Goal: Use online tool/utility

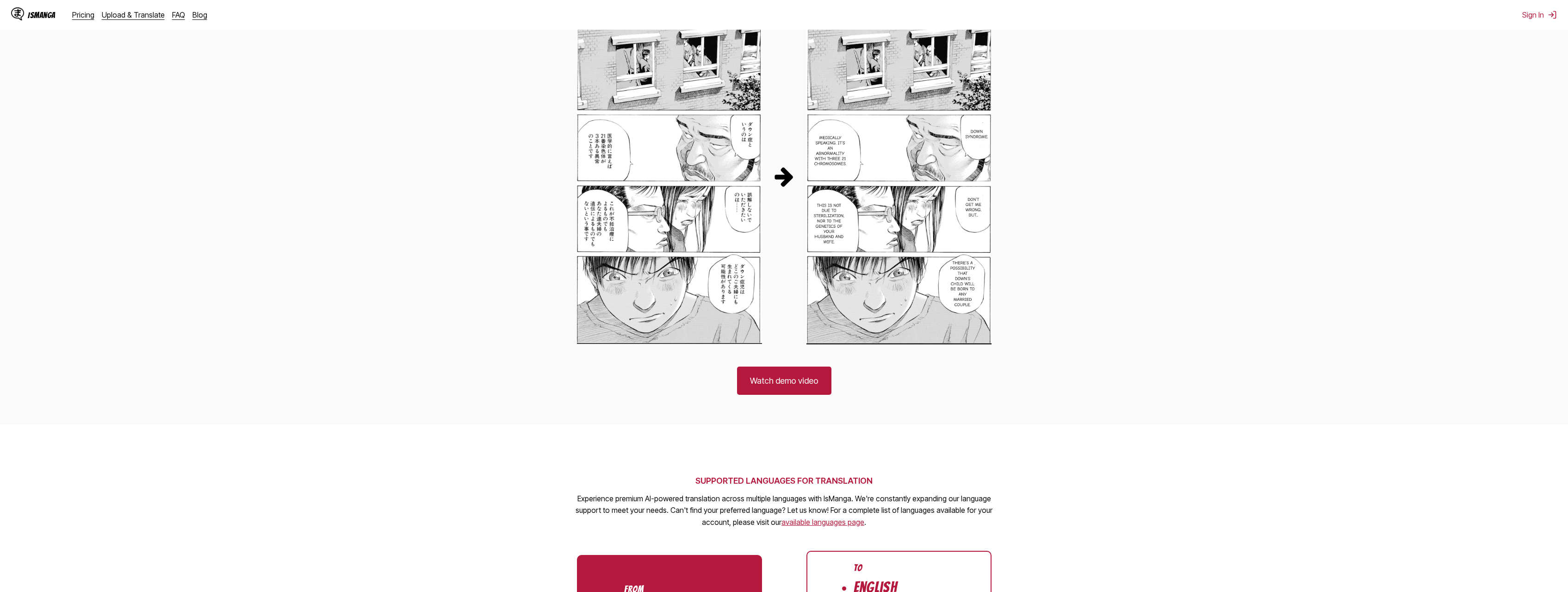
scroll to position [66, 0]
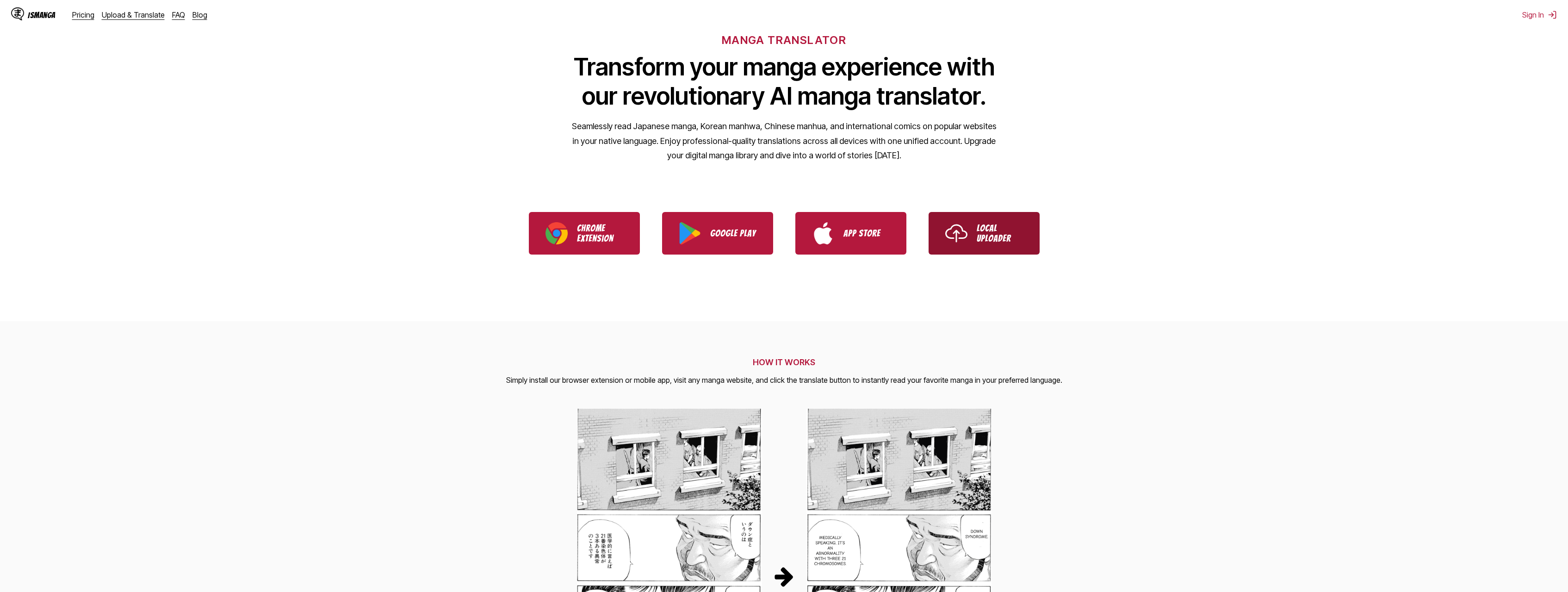
click at [995, 238] on p "Local Uploader" at bounding box center [1000, 233] width 46 height 20
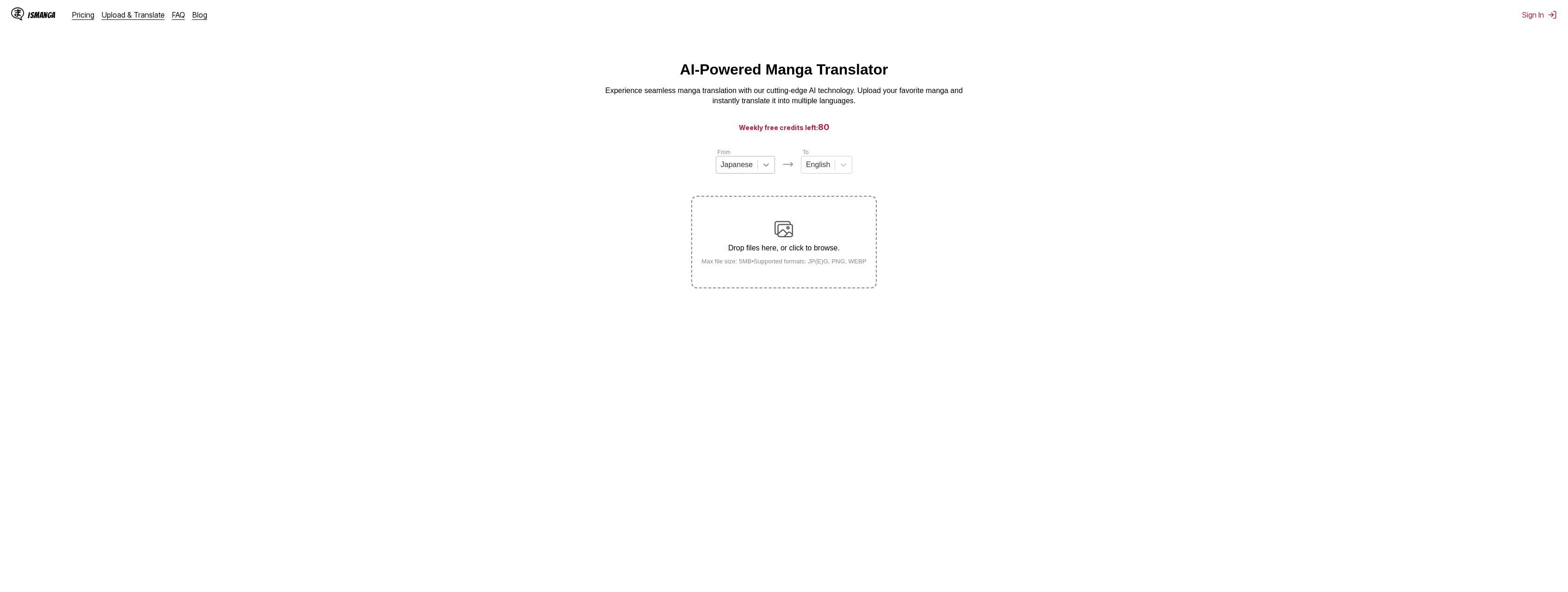
click at [771, 173] on div at bounding box center [766, 164] width 16 height 16
click at [751, 242] on div "English" at bounding box center [745, 234] width 59 height 16
click at [844, 170] on div at bounding box center [839, 164] width 16 height 16
click at [825, 266] on div "Japanese" at bounding box center [822, 258] width 51 height 16
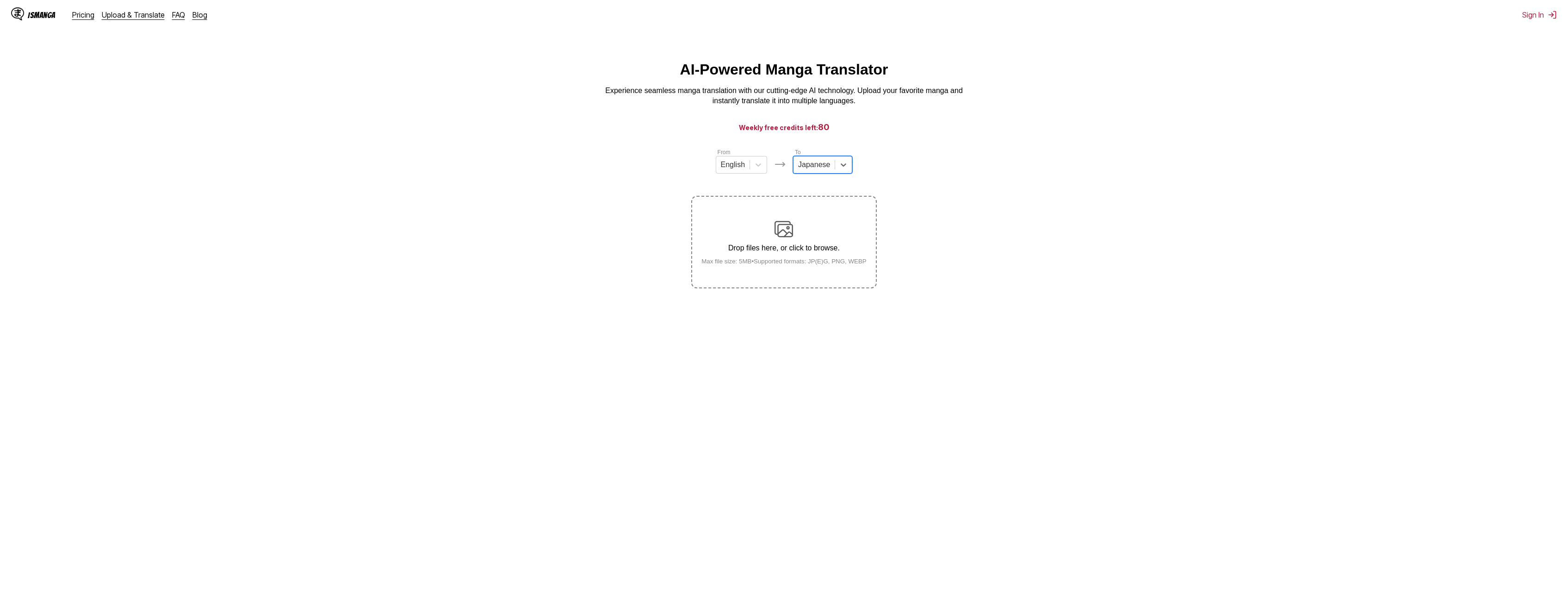
click at [822, 271] on label "Drop files here, or click to browse. Max file size: 5MB • Supported formats: JP…" at bounding box center [783, 242] width 183 height 91
click at [0, 0] on input "Drop files here, or click to browse. Max file size: 5MB • Supported formats: JP…" at bounding box center [0, 0] width 0 height 0
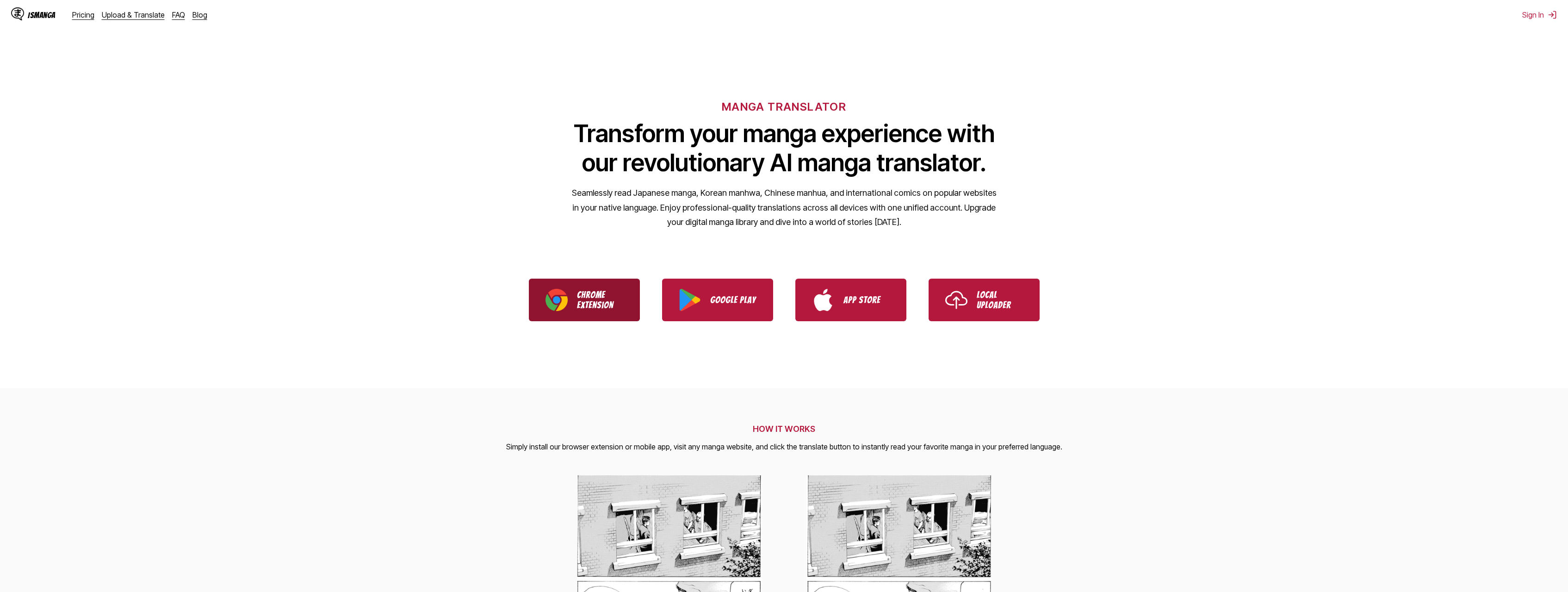
scroll to position [66, 0]
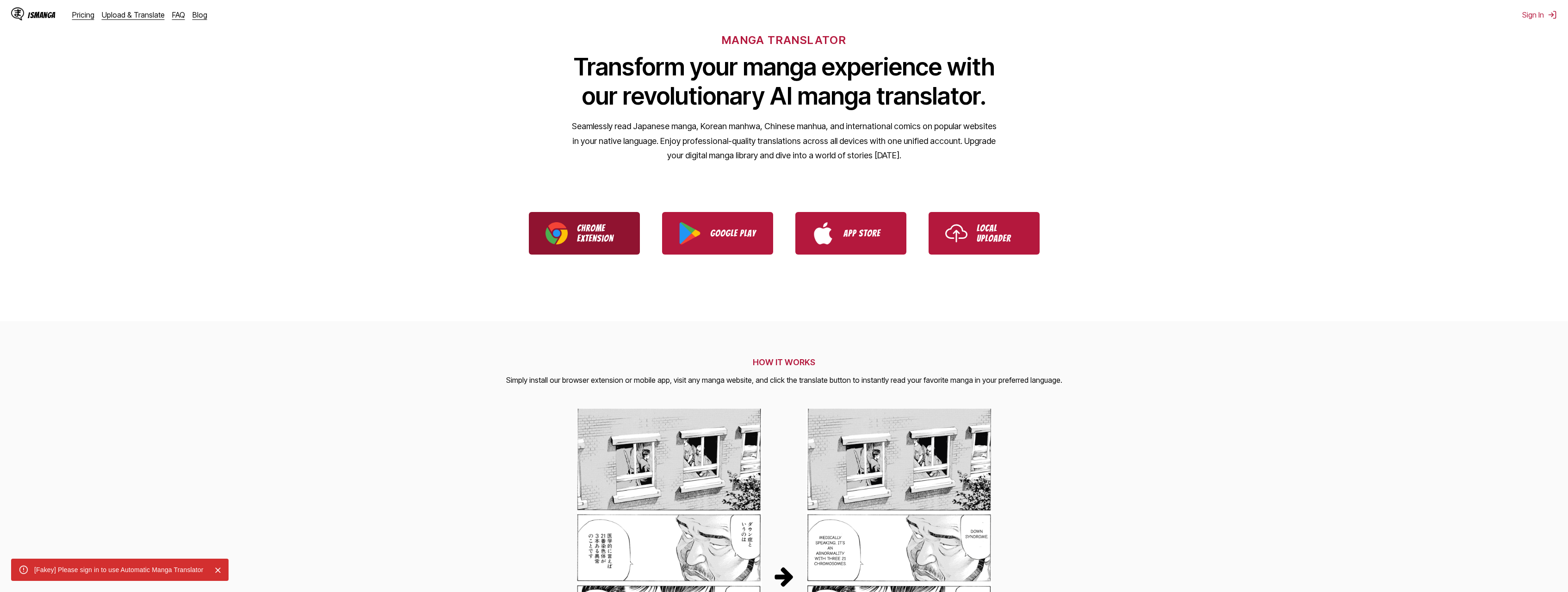
click at [562, 234] on img "Download IsManga Chrome Extension" at bounding box center [556, 233] width 22 height 22
